Goal: Transaction & Acquisition: Book appointment/travel/reservation

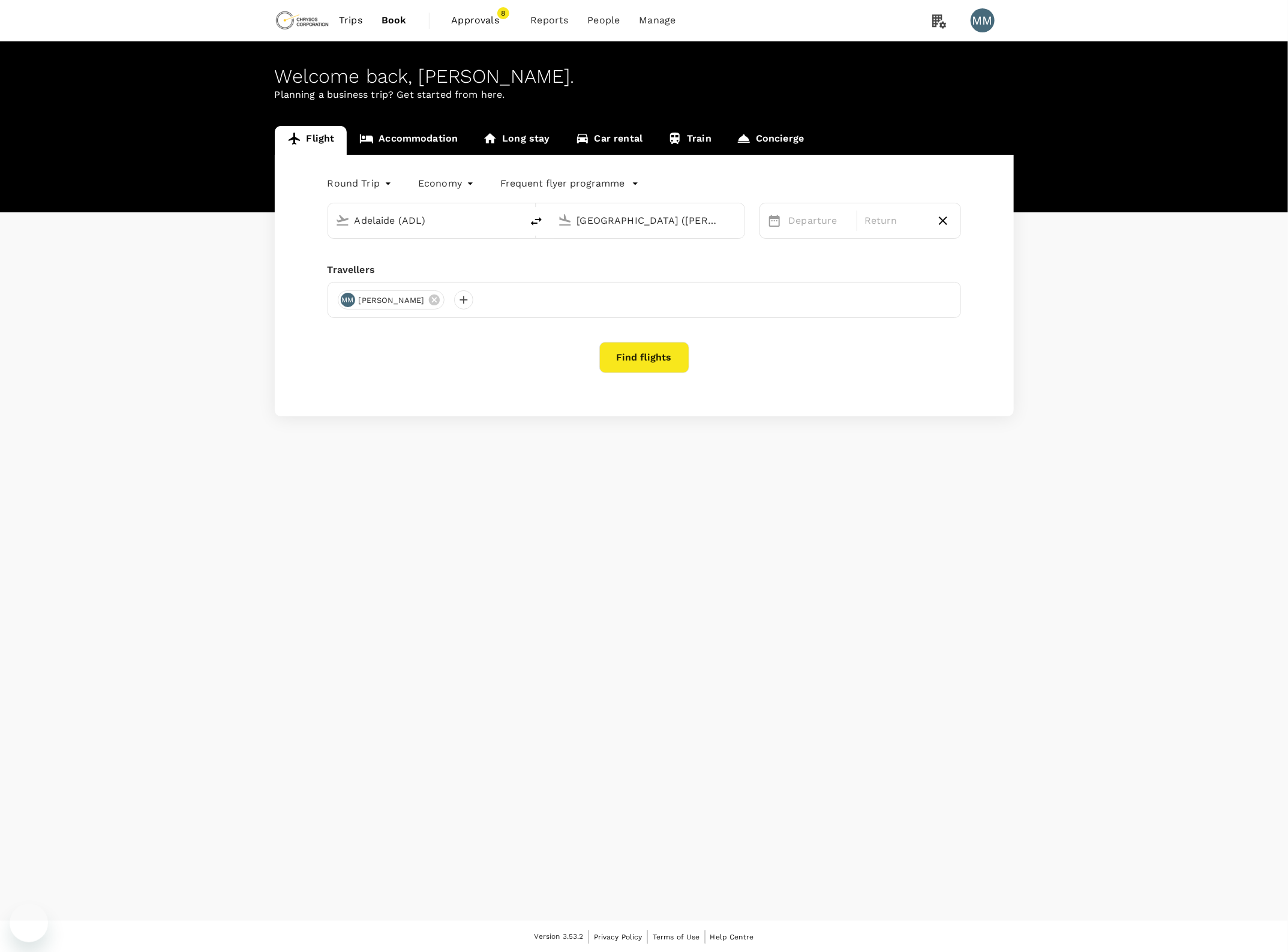
type input "Adelaide (ADL)"
type input "[GEOGRAPHIC_DATA] ([PERSON_NAME])"
type input "Adelaide (ADL)"
type input "[GEOGRAPHIC_DATA] ([PERSON_NAME])"
click at [432, 140] on link "Accommodation" at bounding box center [408, 140] width 123 height 29
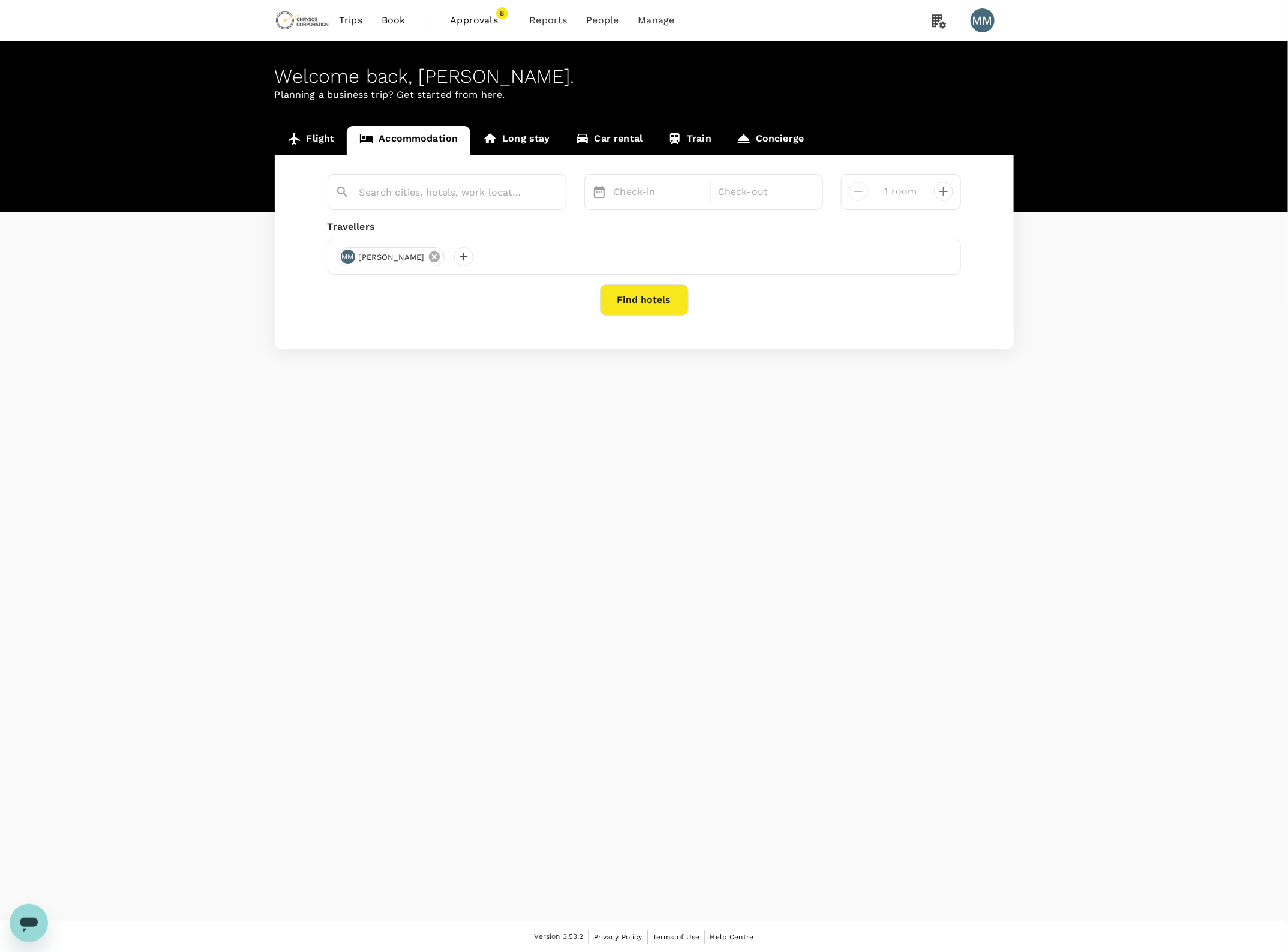
click at [441, 258] on icon at bounding box center [434, 257] width 13 height 13
click at [348, 261] on div at bounding box center [347, 256] width 19 height 19
click at [370, 285] on input "text" at bounding box center [334, 290] width 170 height 19
type input "[PERSON_NAME]"
click at [252, 339] on input "checkbox" at bounding box center [254, 339] width 25 height 25
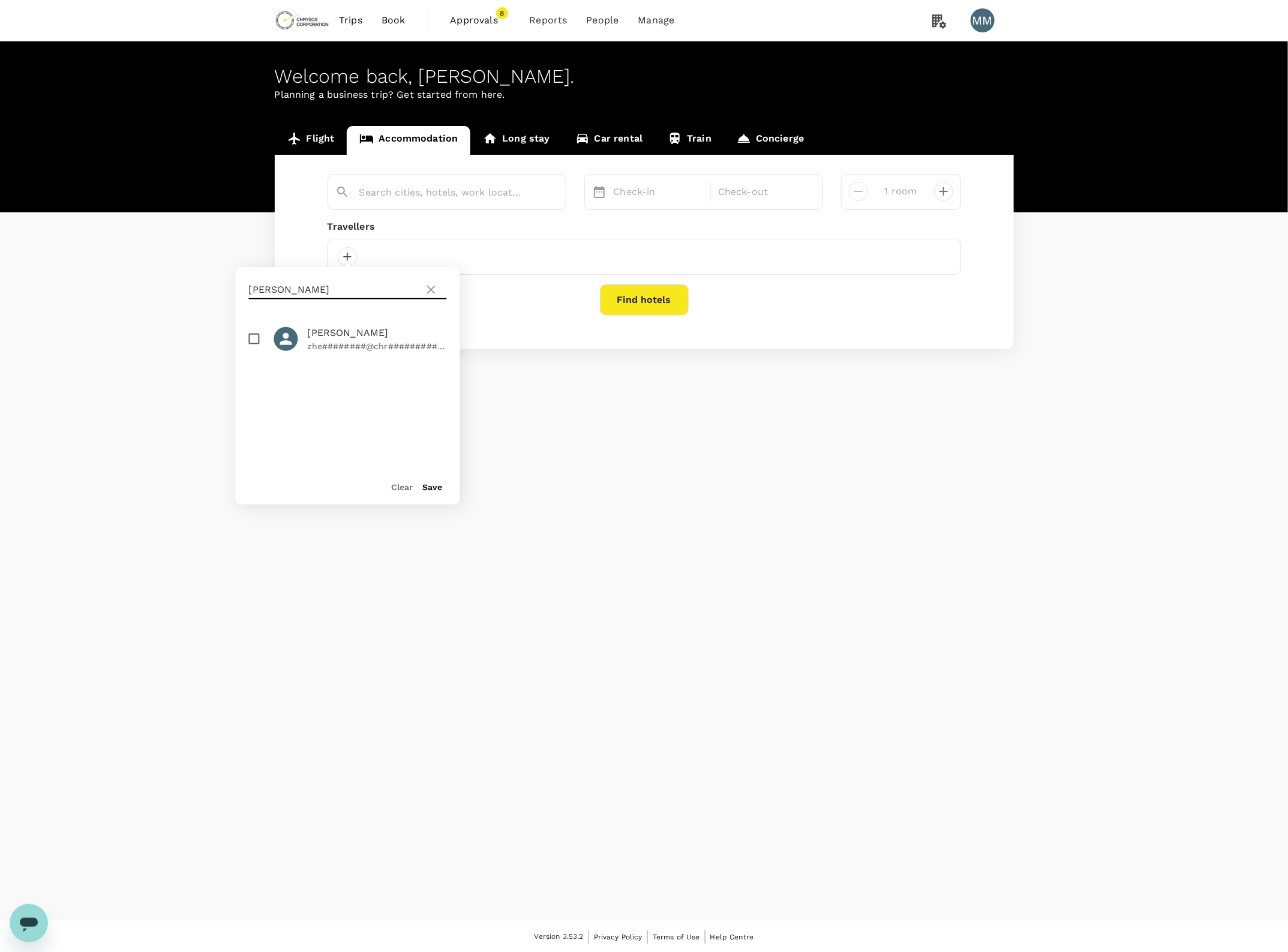
checkbox input "true"
click at [439, 487] on button "Save" at bounding box center [433, 487] width 20 height 10
click at [408, 186] on input "text" at bounding box center [442, 192] width 165 height 19
type input "mantra"
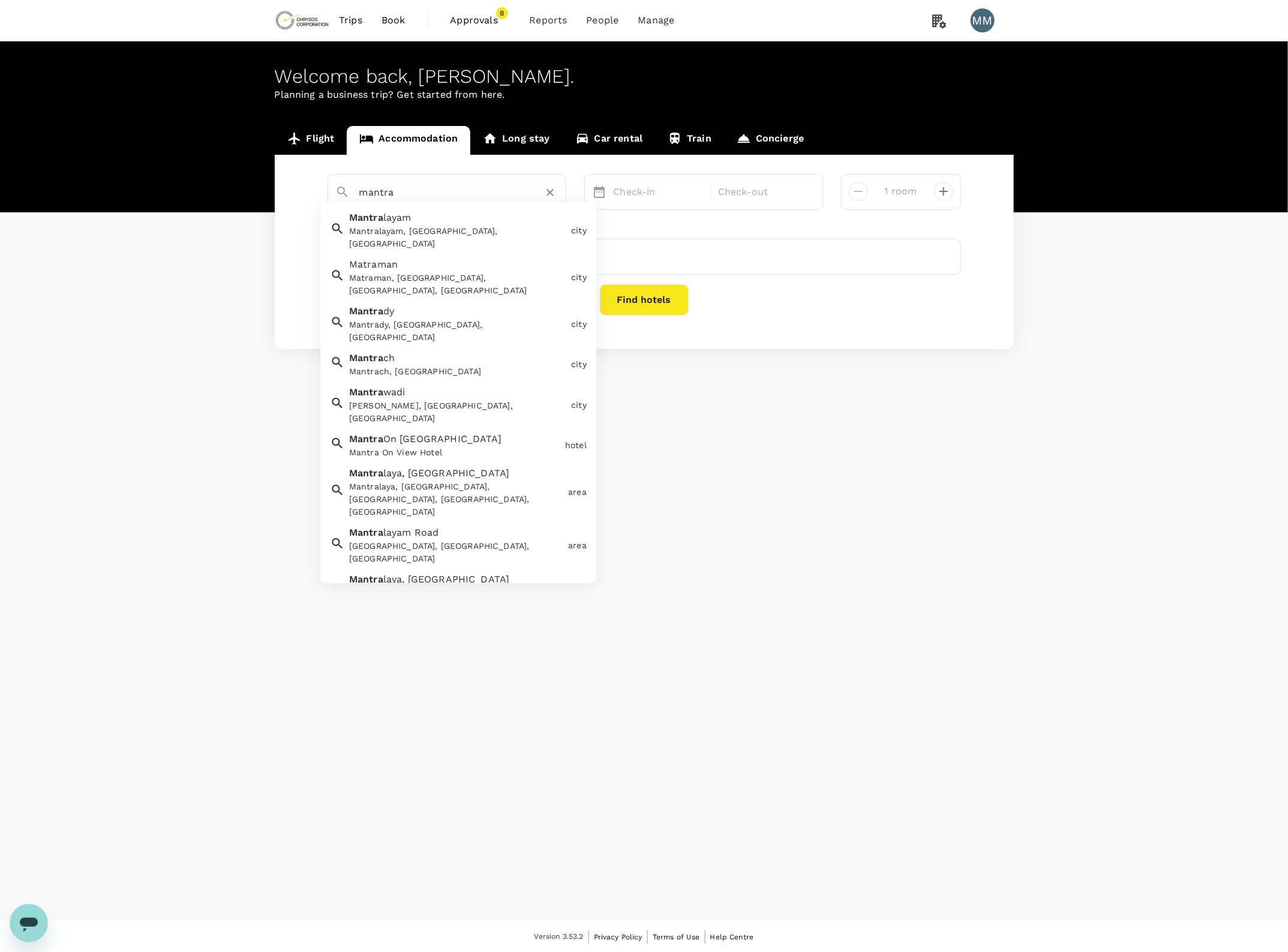
click at [553, 194] on icon "Clear" at bounding box center [550, 192] width 12 height 12
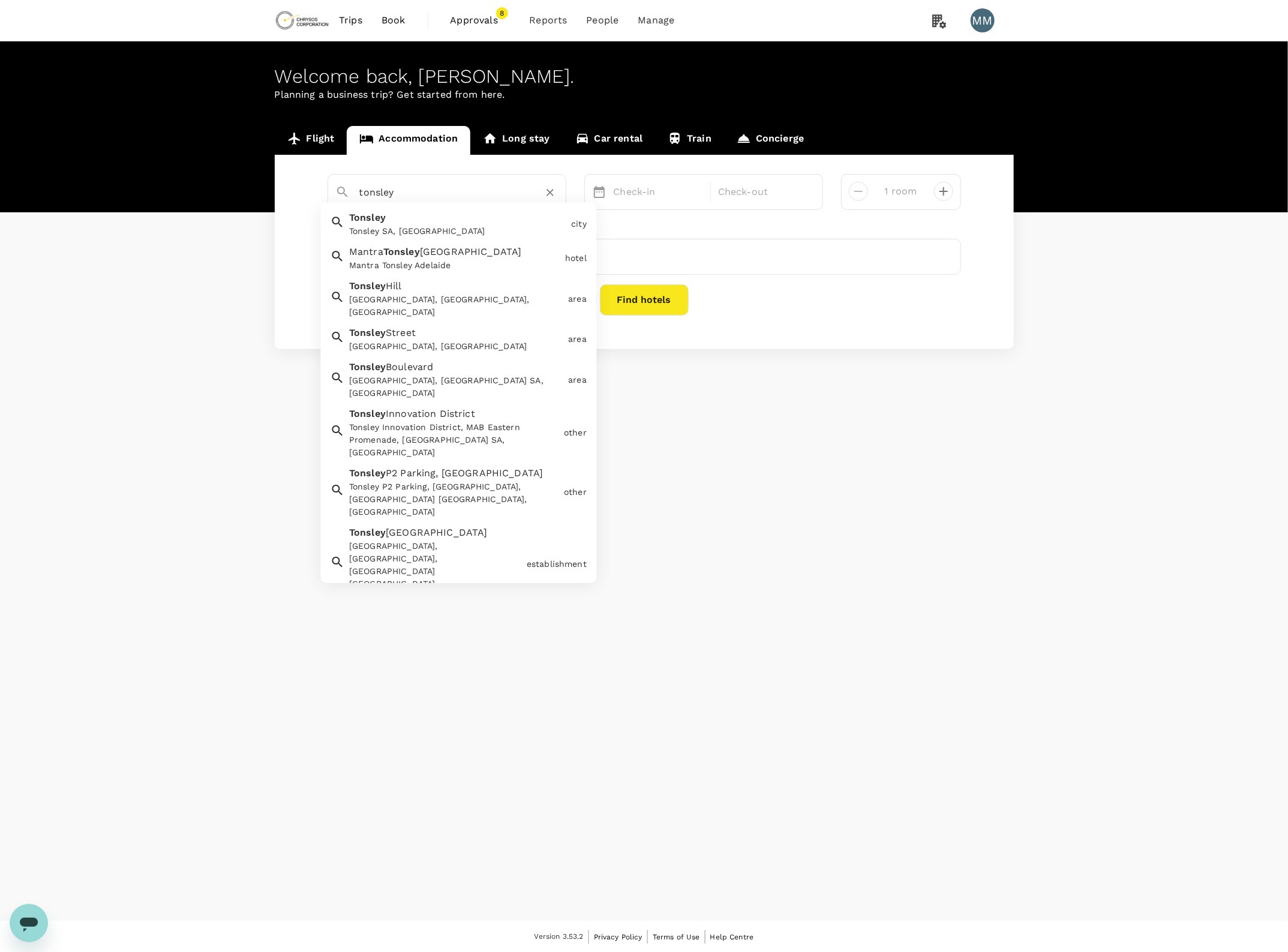
click at [460, 261] on div "Mantra Tonsley Adelaide" at bounding box center [455, 266] width 211 height 12
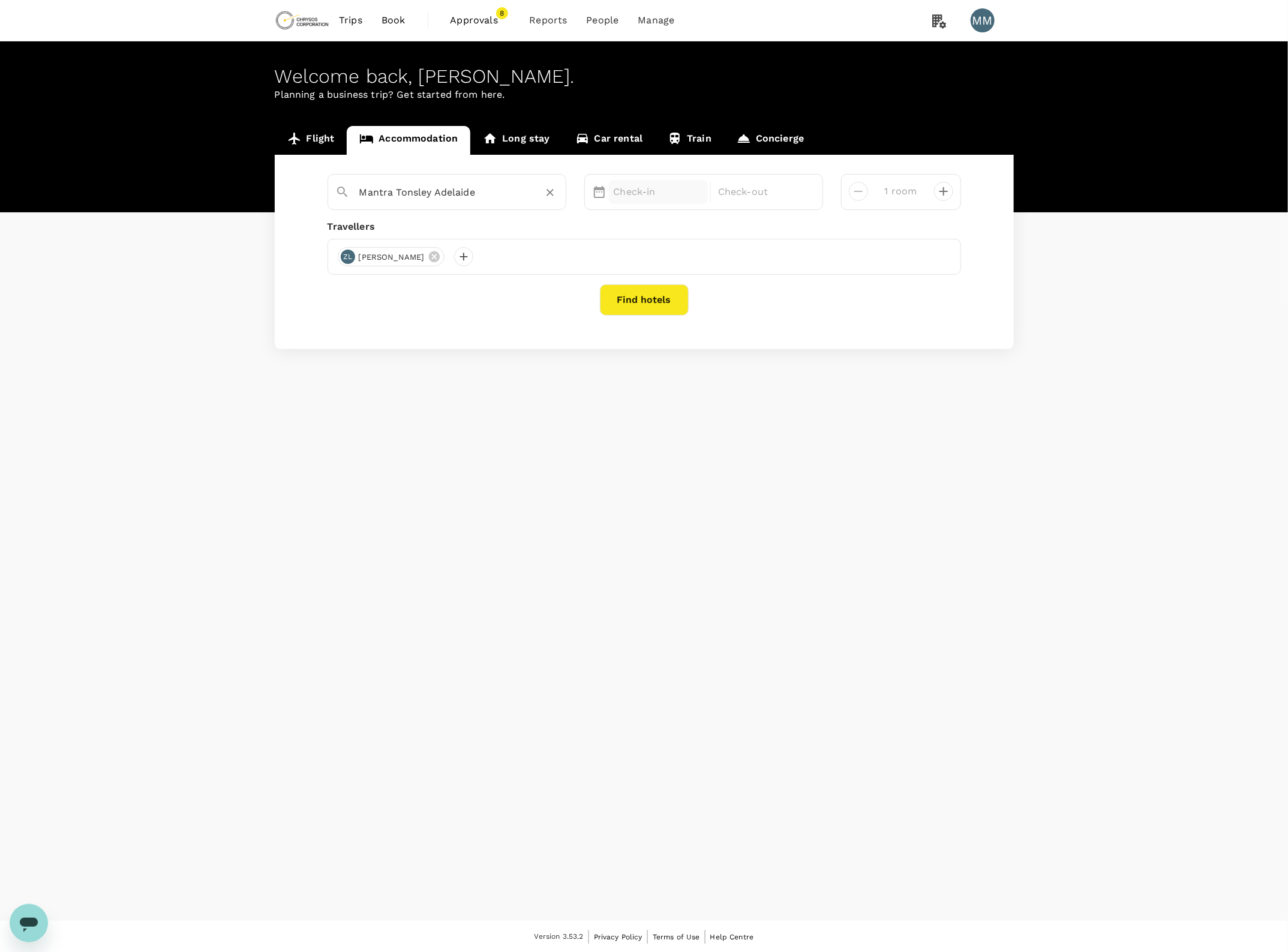
type input "Mantra Tonsley Adelaide"
click at [625, 194] on p "Check-in" at bounding box center [658, 192] width 90 height 15
click at [607, 339] on div "19" at bounding box center [609, 342] width 23 height 23
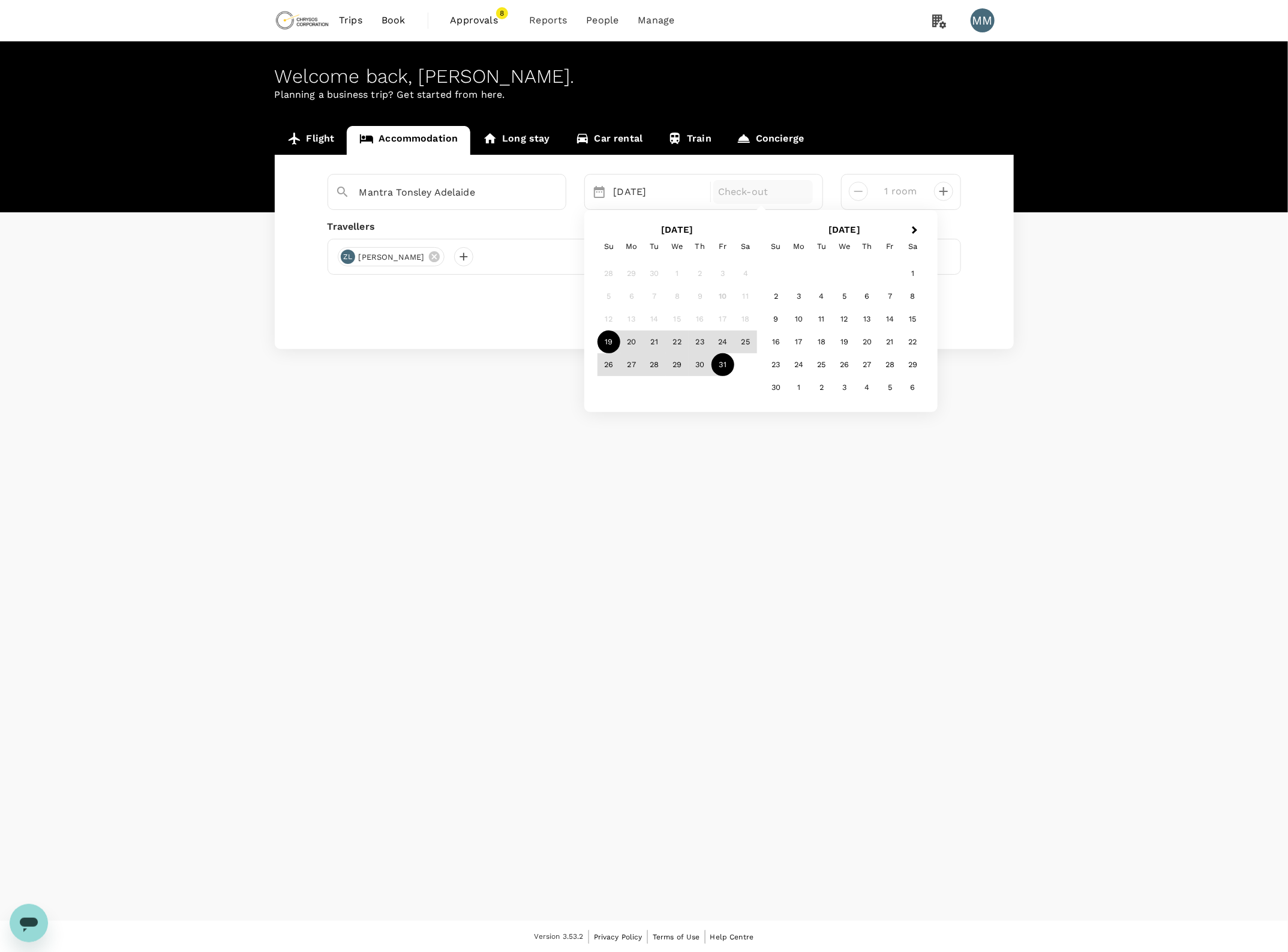
click at [729, 361] on div "31" at bounding box center [723, 365] width 23 height 23
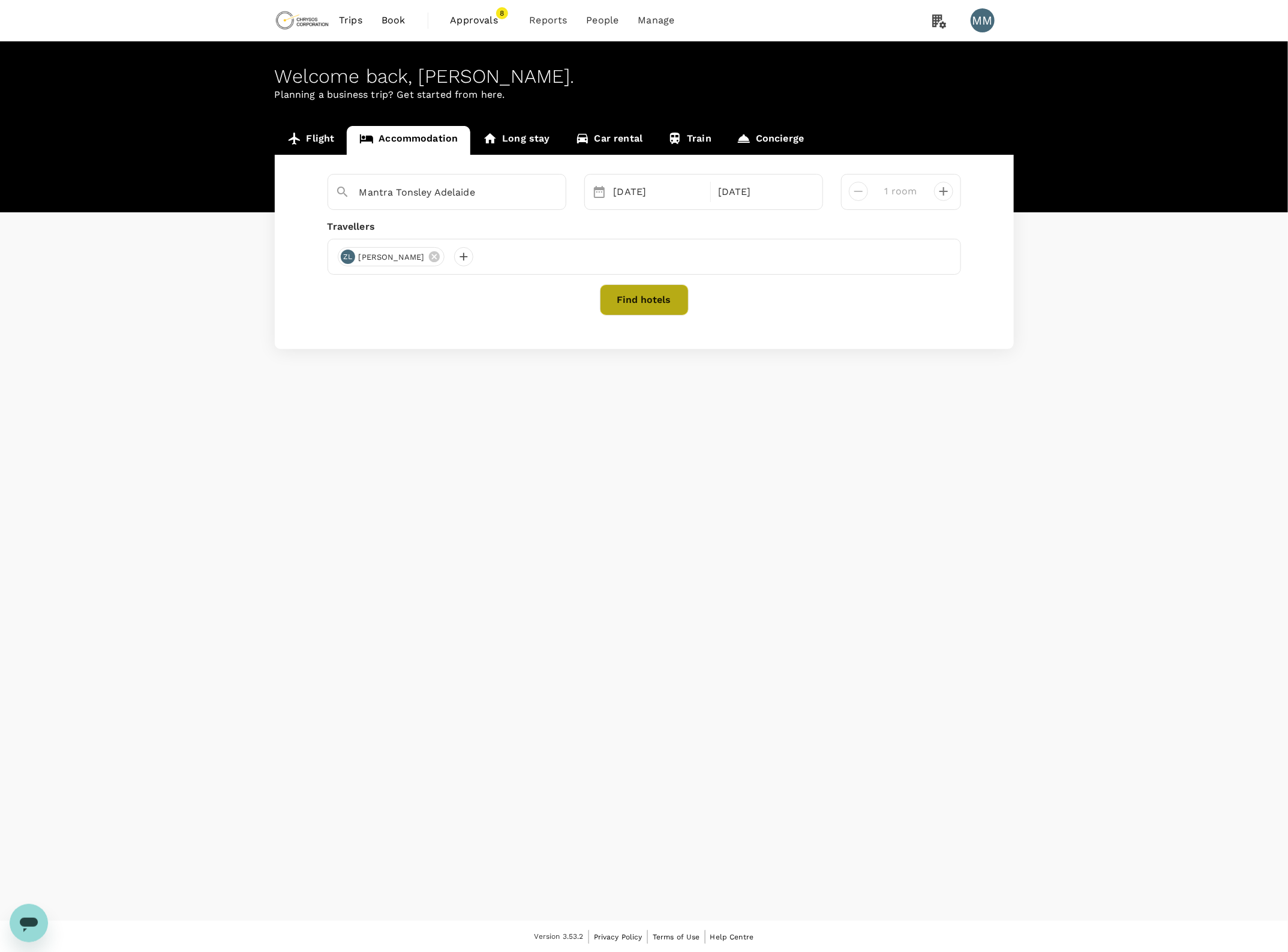
click at [627, 290] on button "Find hotels" at bounding box center [644, 300] width 89 height 31
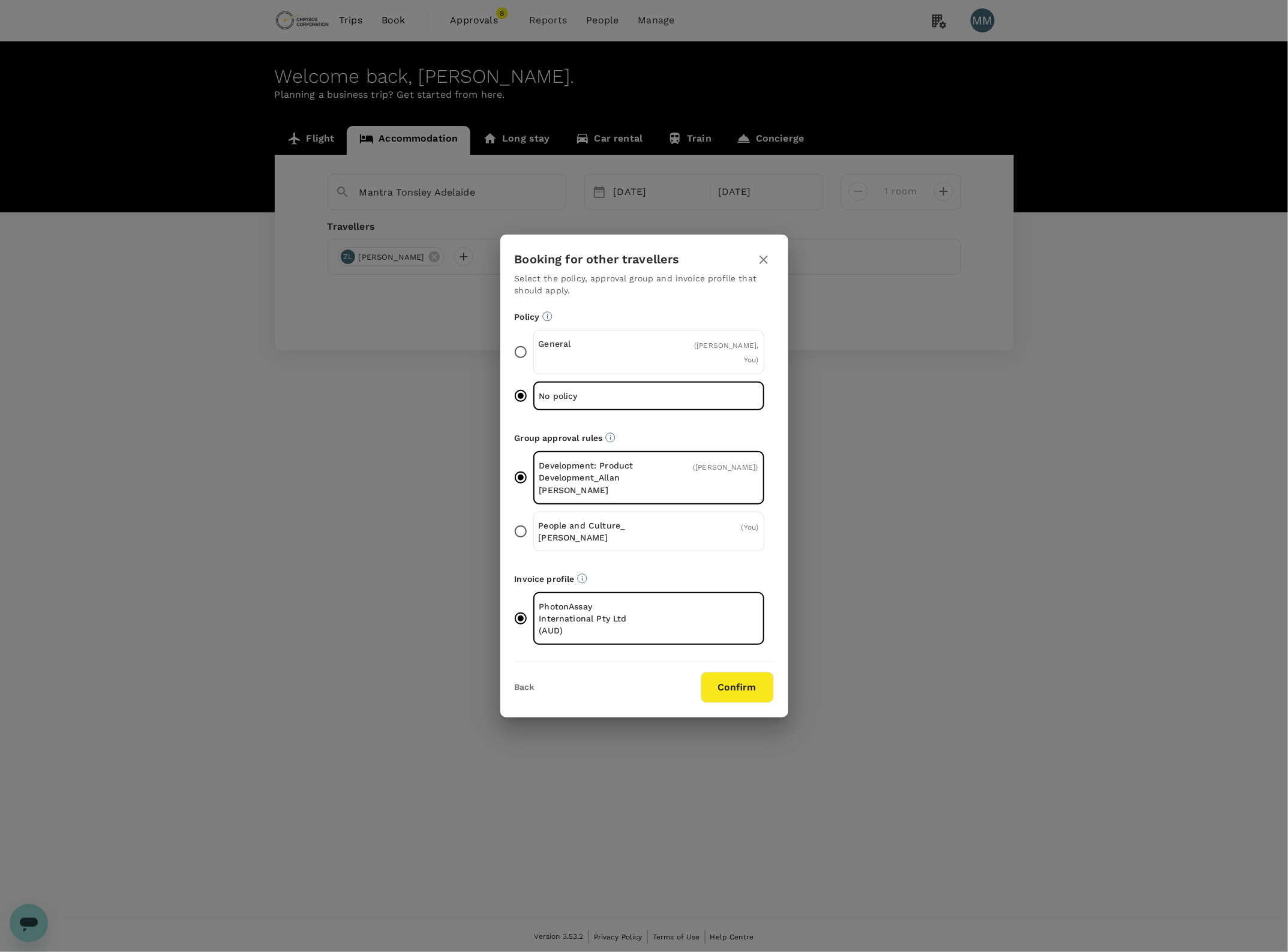
click at [741, 675] on button "Confirm" at bounding box center [737, 687] width 73 height 31
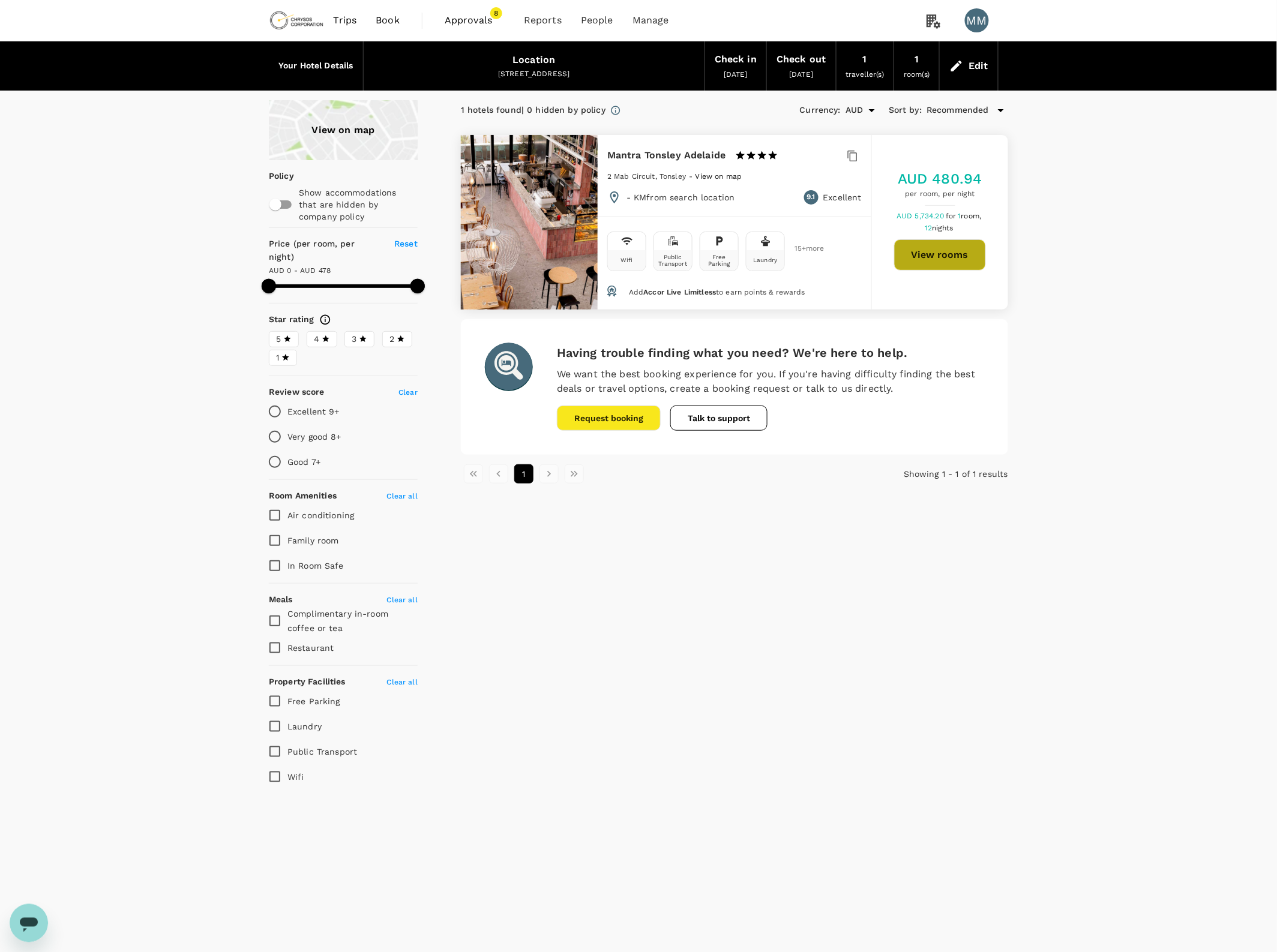
click at [937, 248] on button "View rooms" at bounding box center [940, 255] width 92 height 31
type input "477"
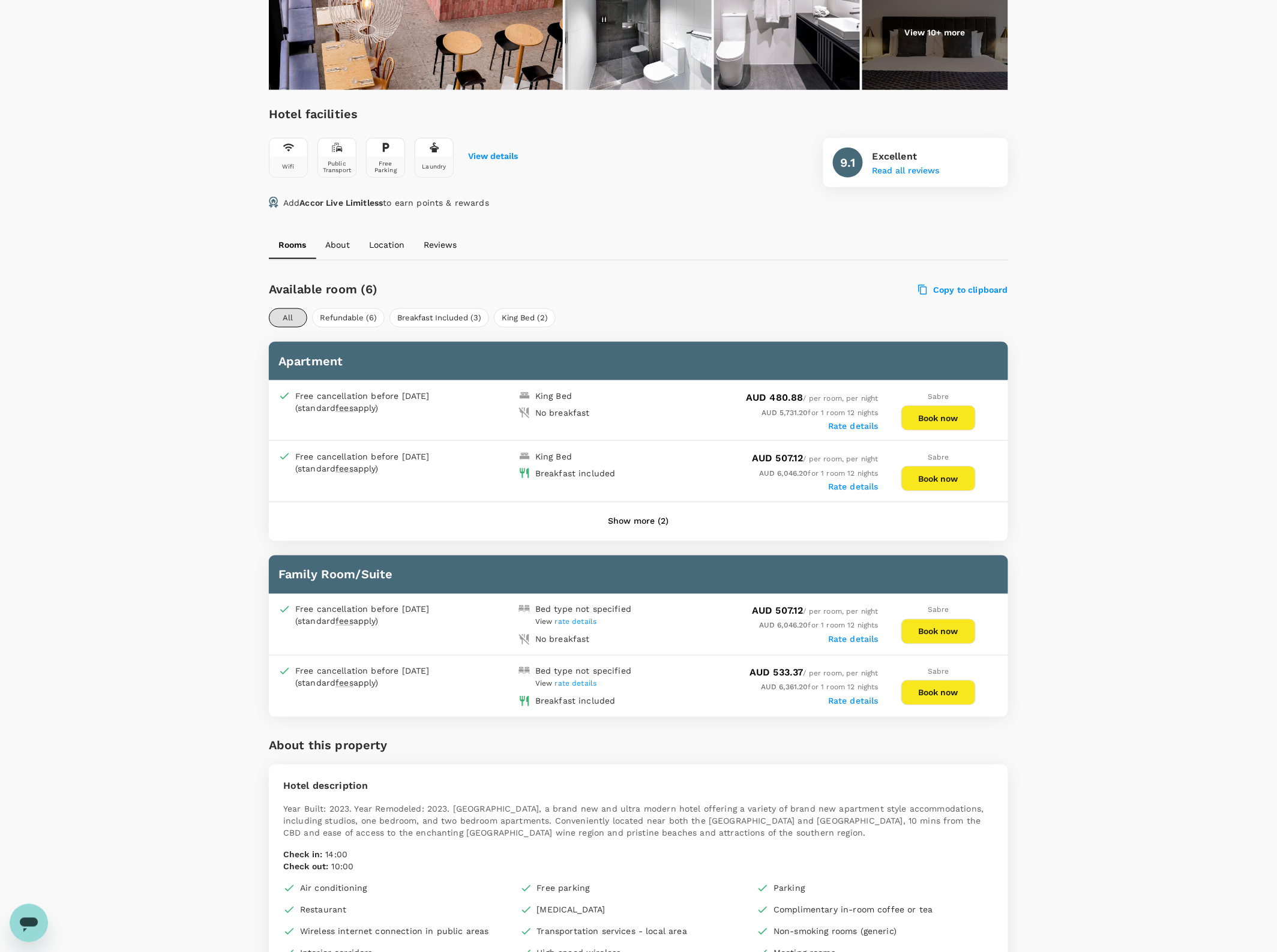
scroll to position [300, 0]
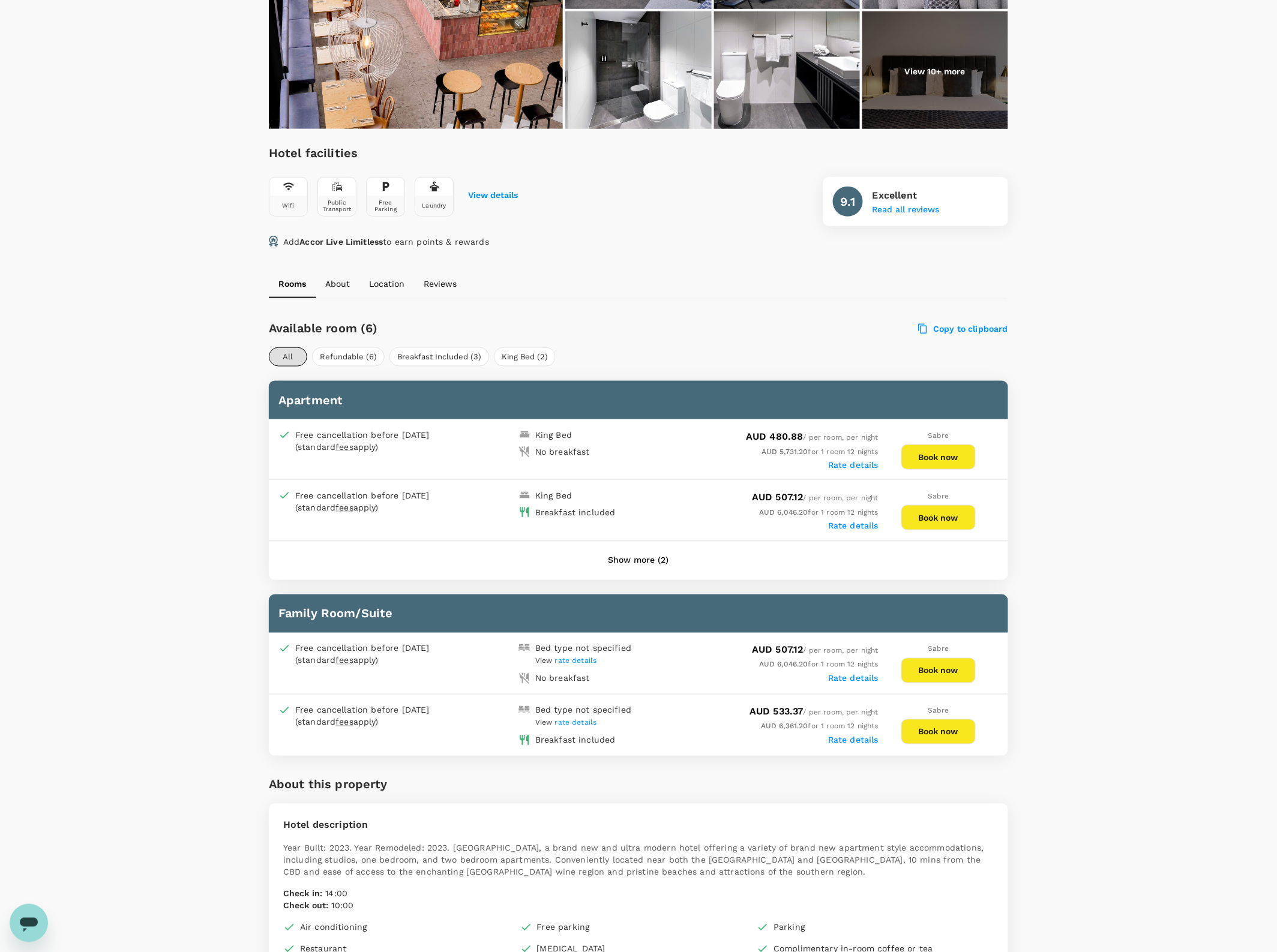
click at [630, 556] on button "Show more (2)" at bounding box center [638, 560] width 94 height 29
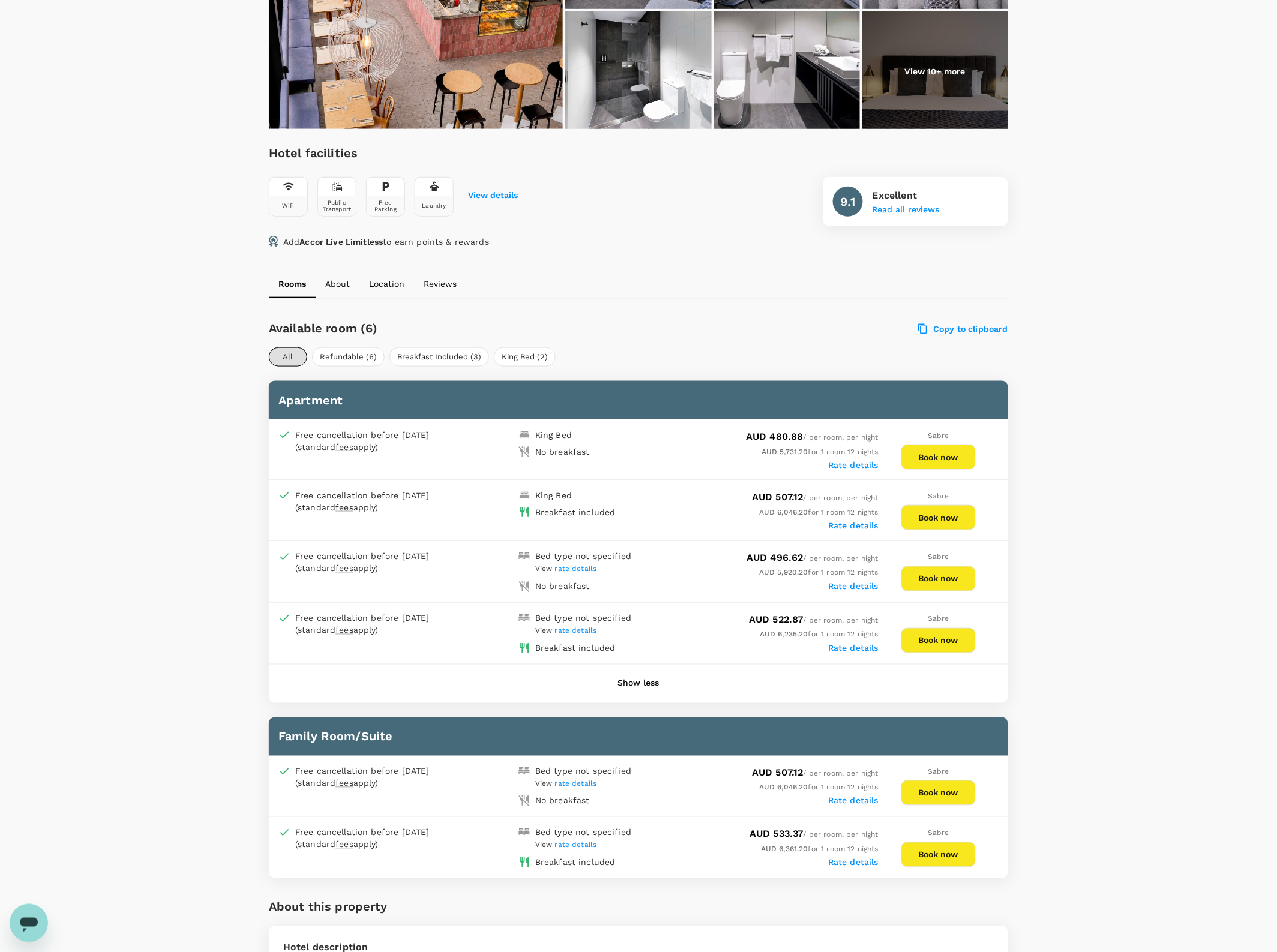
click at [856, 522] on label "Rate details" at bounding box center [853, 526] width 51 height 10
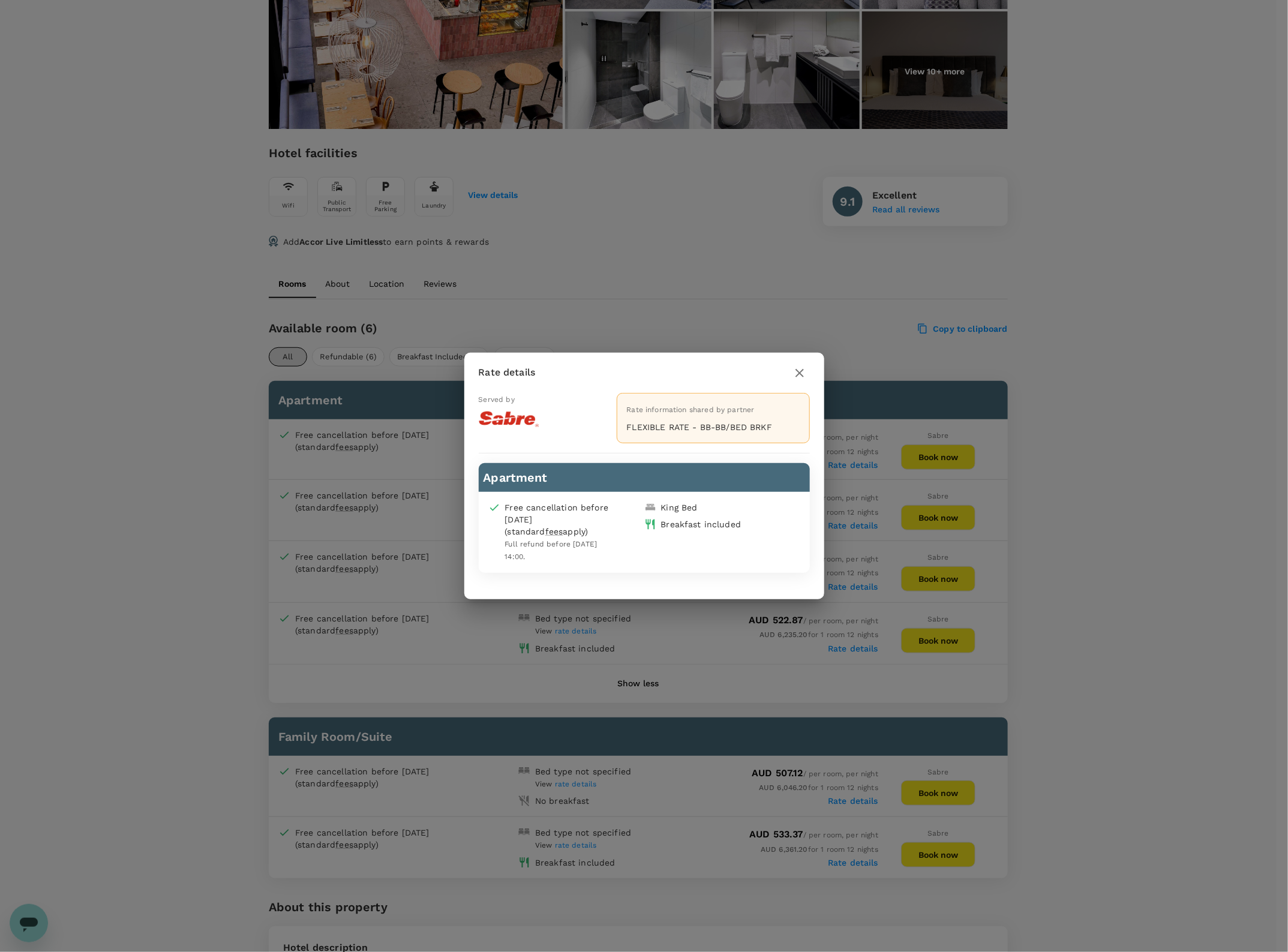
click at [801, 373] on icon "button" at bounding box center [800, 373] width 8 height 8
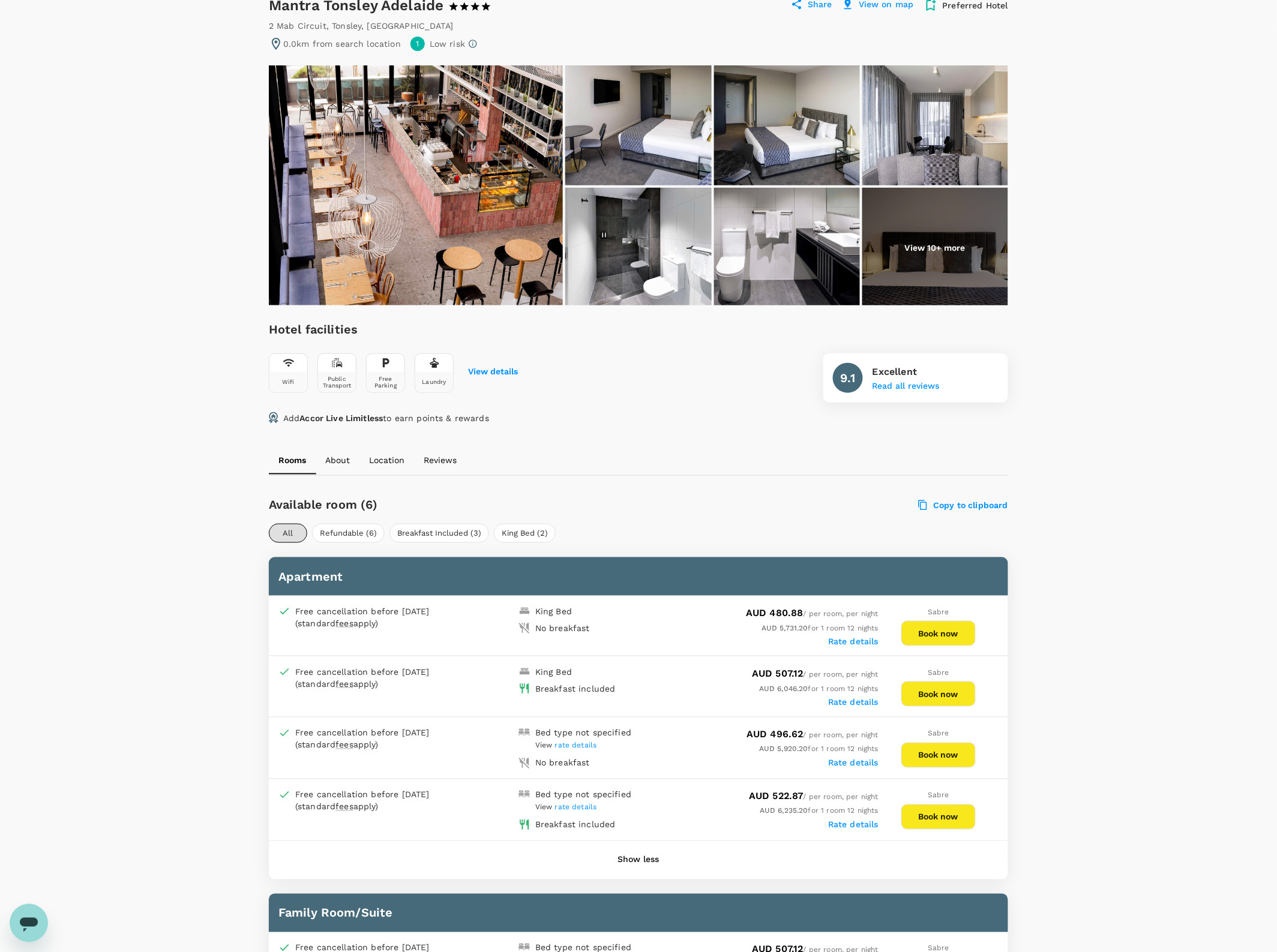
scroll to position [150, 0]
